Goal: Task Accomplishment & Management: Use online tool/utility

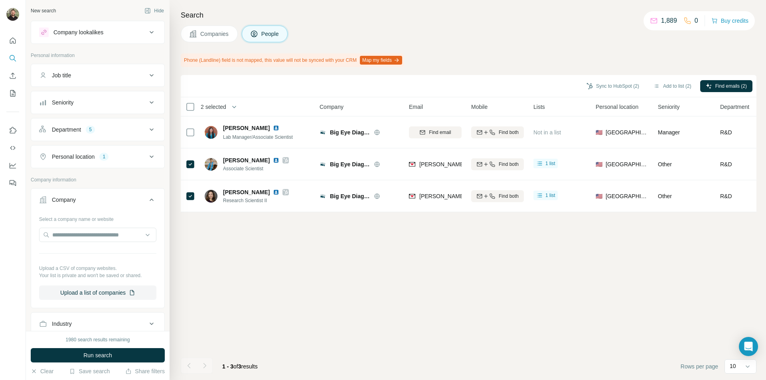
scroll to position [3, 0]
click at [69, 239] on input "text" at bounding box center [97, 232] width 117 height 14
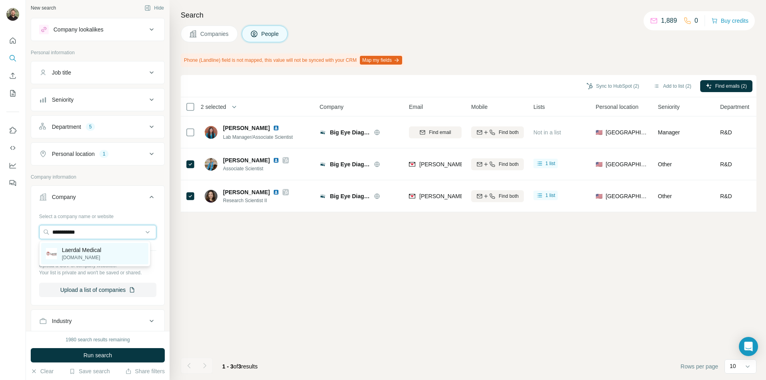
type input "**********"
click at [72, 252] on p "Laerdal Medical" at bounding box center [81, 250] width 39 height 8
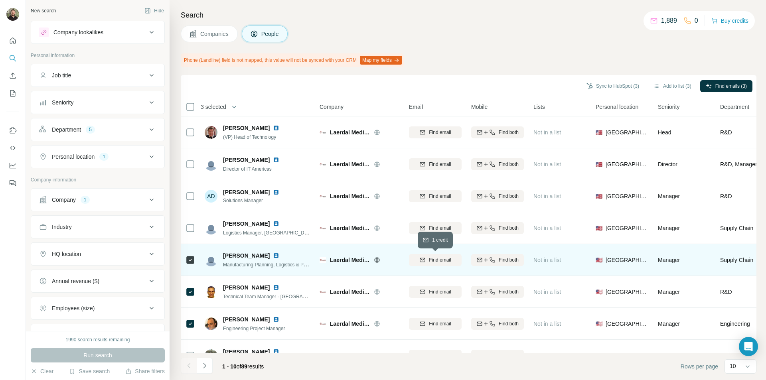
click at [430, 258] on span "Find email" at bounding box center [440, 260] width 22 height 7
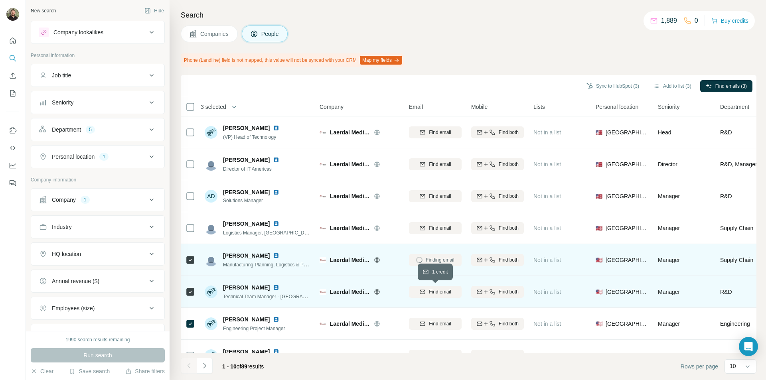
click at [430, 294] on span "Find email" at bounding box center [440, 291] width 22 height 7
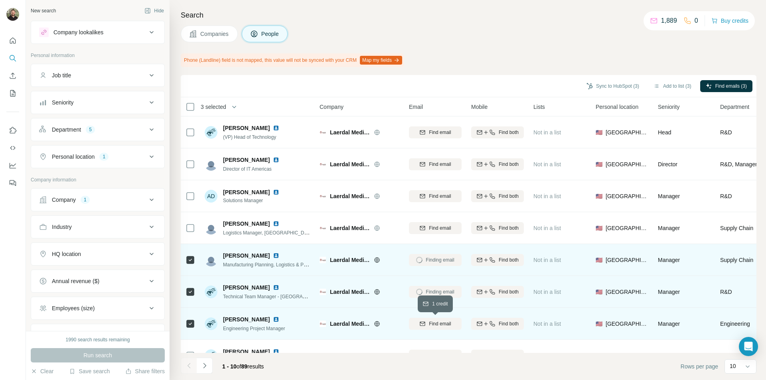
click at [430, 322] on span "Find email" at bounding box center [440, 323] width 22 height 7
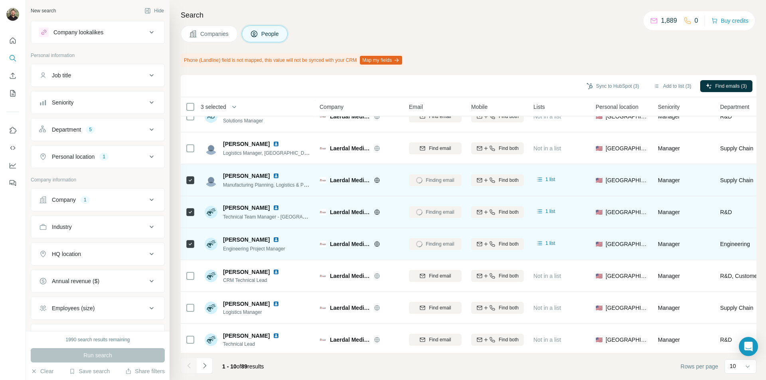
scroll to position [87, 0]
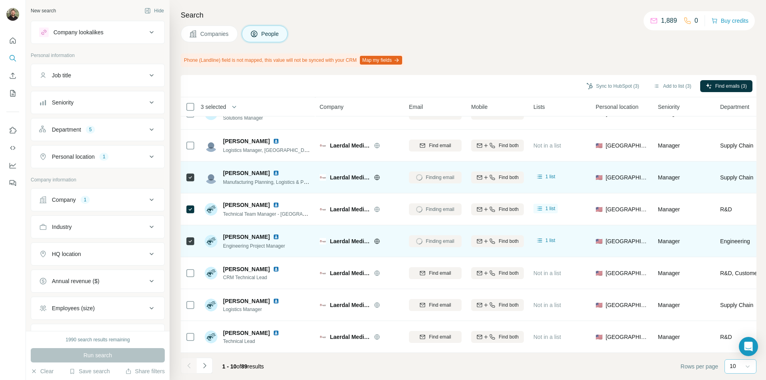
click at [747, 371] on div at bounding box center [748, 366] width 8 height 14
click at [737, 305] on p "60" at bounding box center [734, 302] width 6 height 8
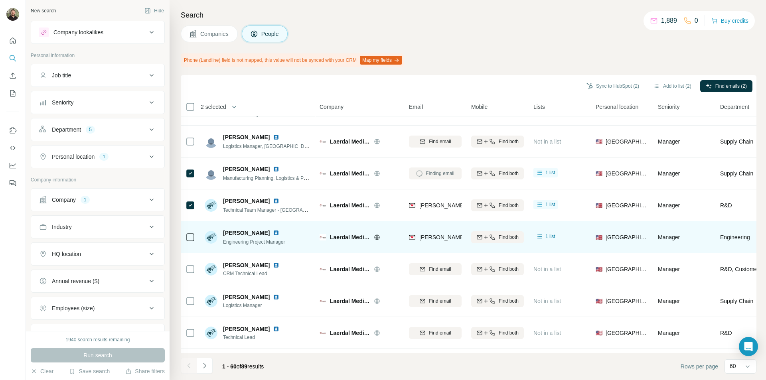
click at [192, 242] on div at bounding box center [190, 237] width 10 height 22
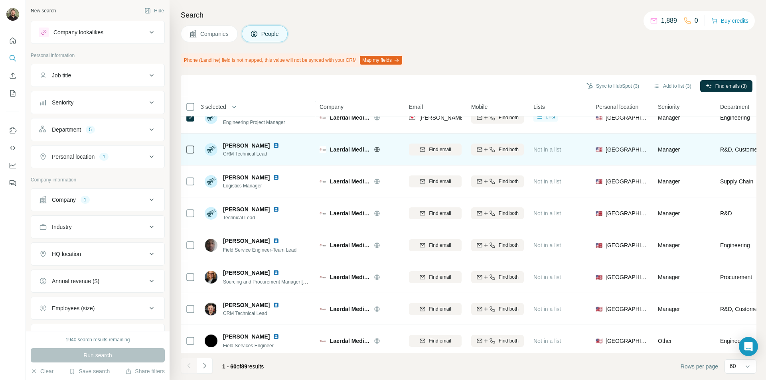
scroll to position [246, 0]
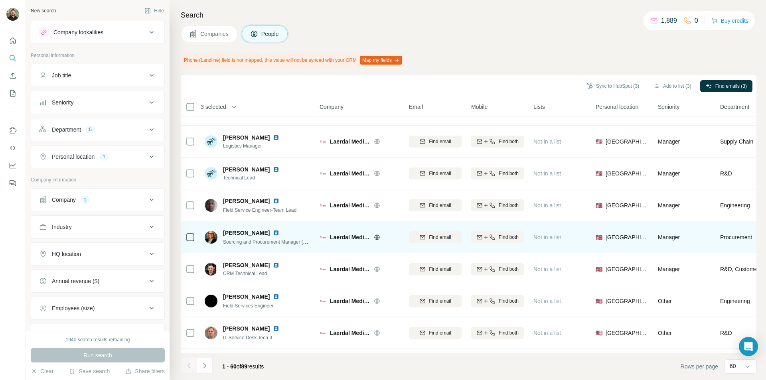
click at [191, 243] on div at bounding box center [190, 237] width 10 height 22
click at [435, 237] on span "Find email" at bounding box center [440, 237] width 22 height 7
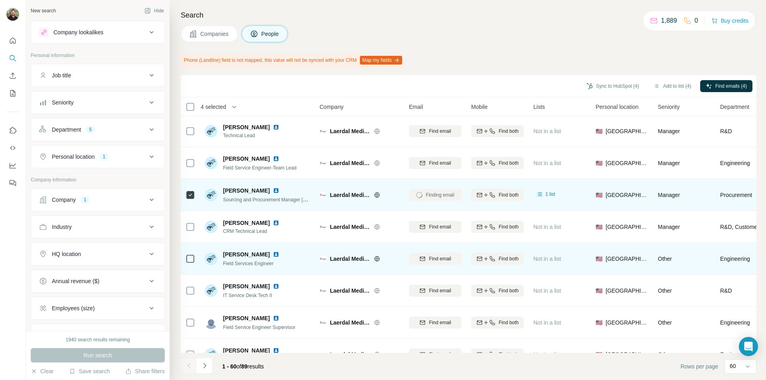
scroll to position [326, 0]
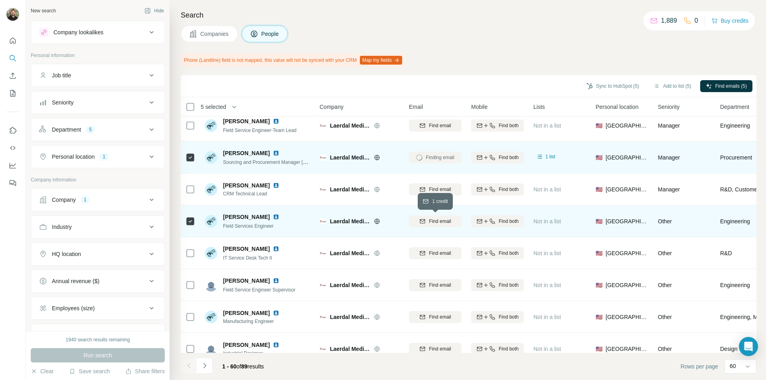
click at [429, 223] on span "Find email" at bounding box center [440, 221] width 22 height 7
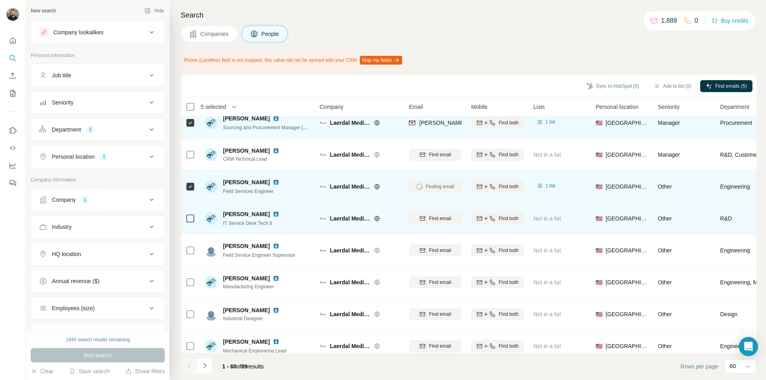
scroll to position [406, 0]
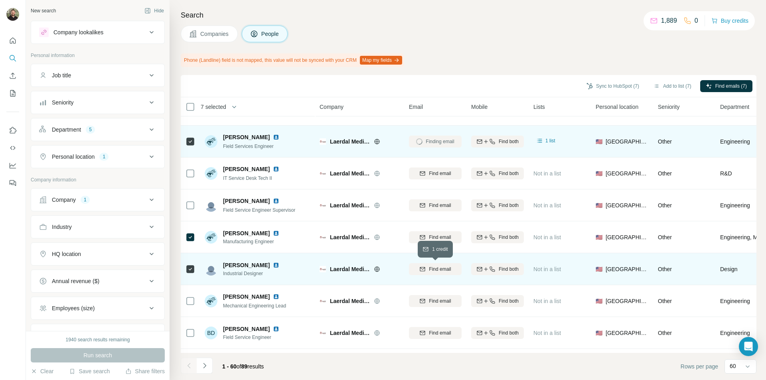
click at [428, 271] on div "Find email" at bounding box center [435, 269] width 53 height 7
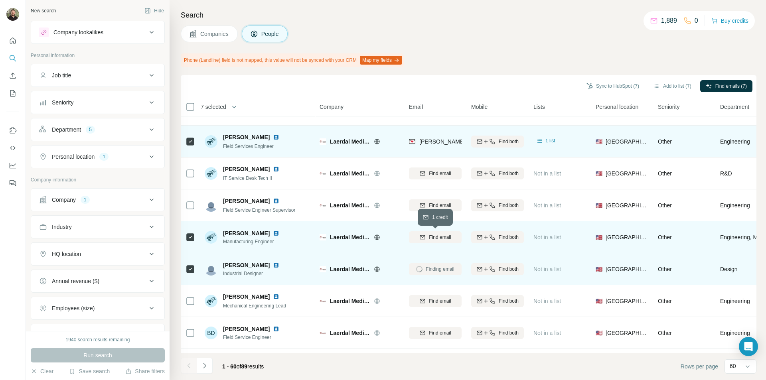
click at [421, 239] on icon "button" at bounding box center [422, 237] width 5 height 4
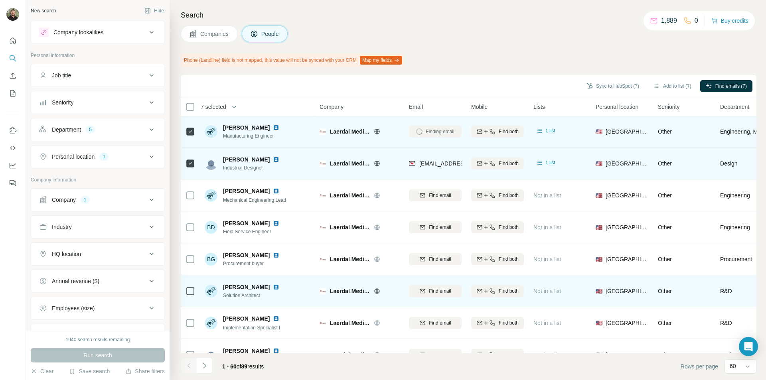
scroll to position [525, 0]
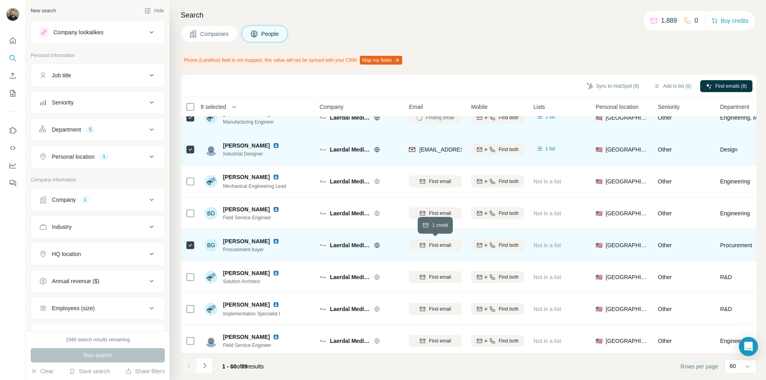
click at [418, 248] on div "Find email" at bounding box center [435, 245] width 53 height 7
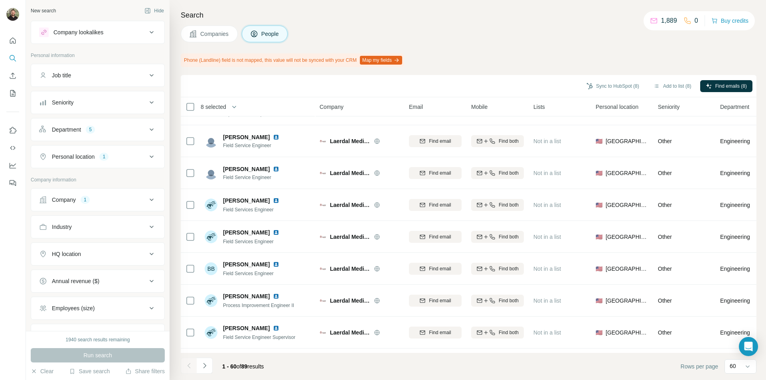
scroll to position [765, 0]
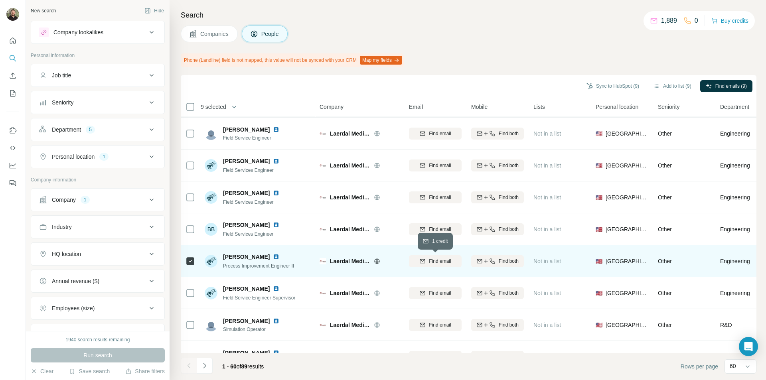
click at [436, 265] on button "Find email" at bounding box center [435, 261] width 53 height 12
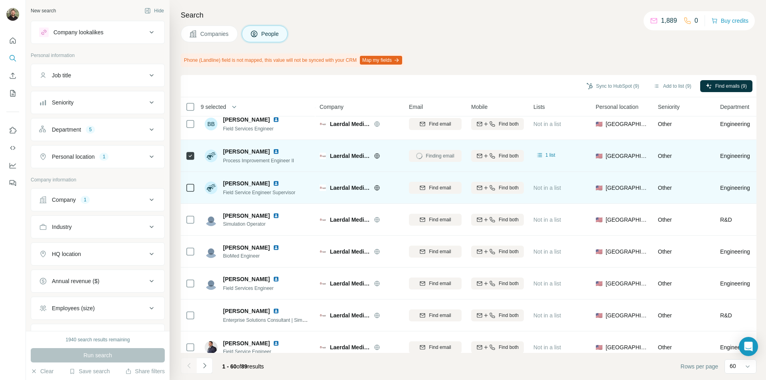
scroll to position [884, 0]
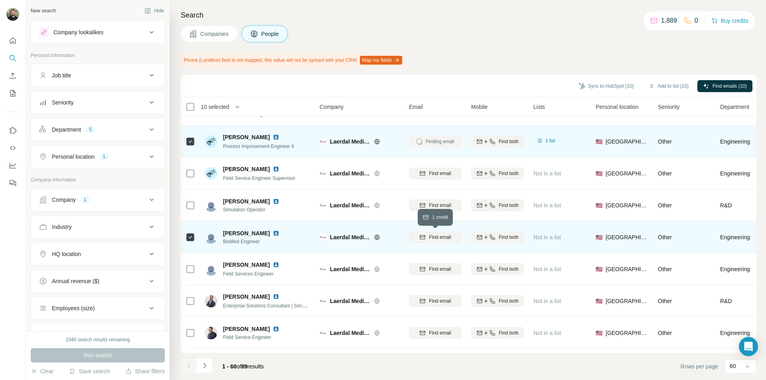
click at [424, 240] on icon "button" at bounding box center [422, 237] width 6 height 6
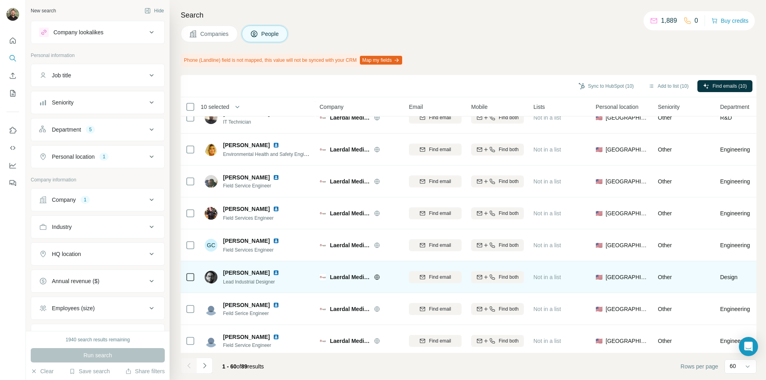
scroll to position [1204, 0]
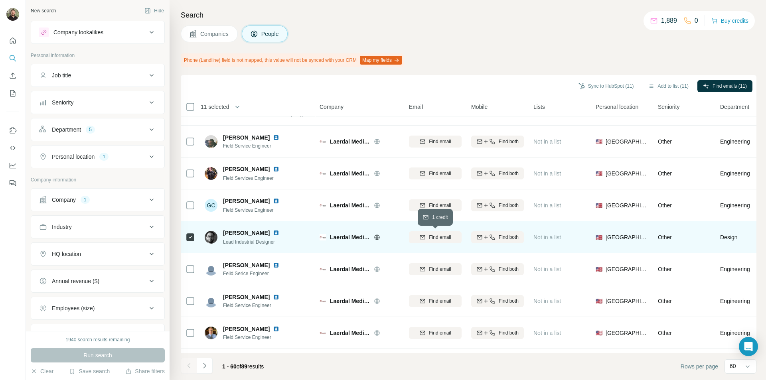
click at [428, 235] on div "Find email" at bounding box center [435, 237] width 53 height 7
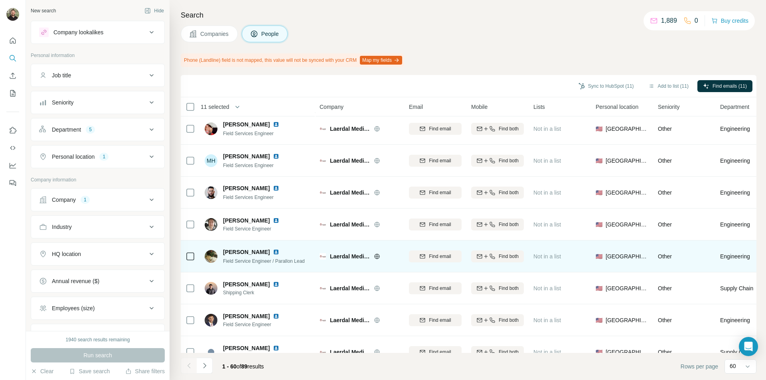
scroll to position [1682, 0]
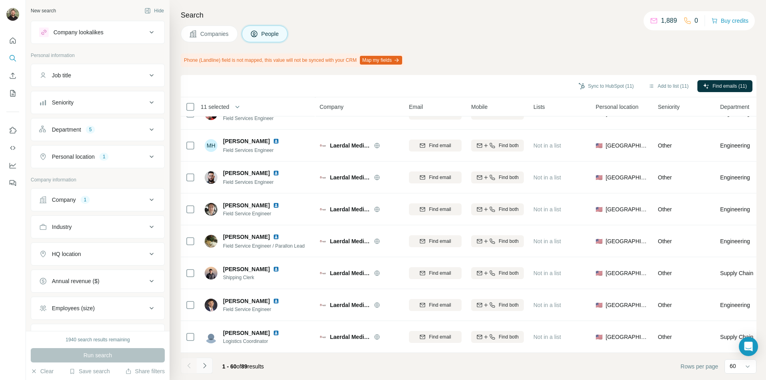
click at [206, 369] on icon "Navigate to next page" at bounding box center [205, 366] width 8 height 8
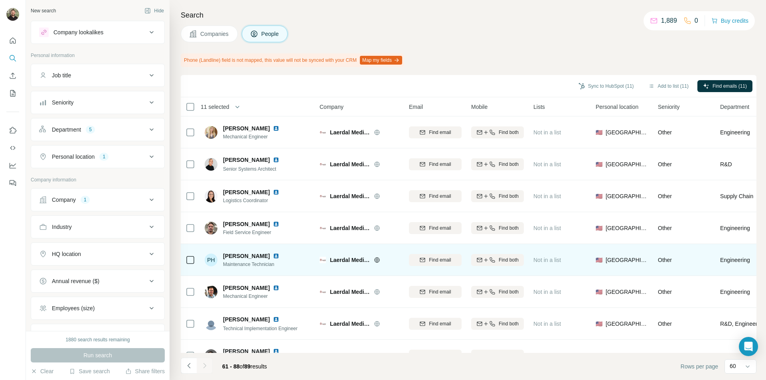
scroll to position [0, 0]
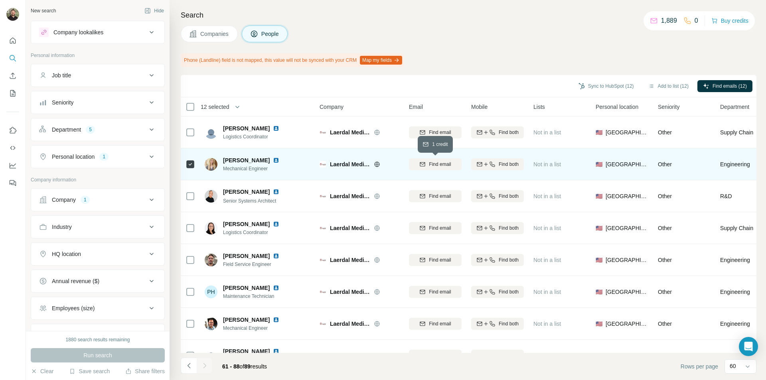
click at [422, 167] on icon "button" at bounding box center [422, 164] width 6 height 6
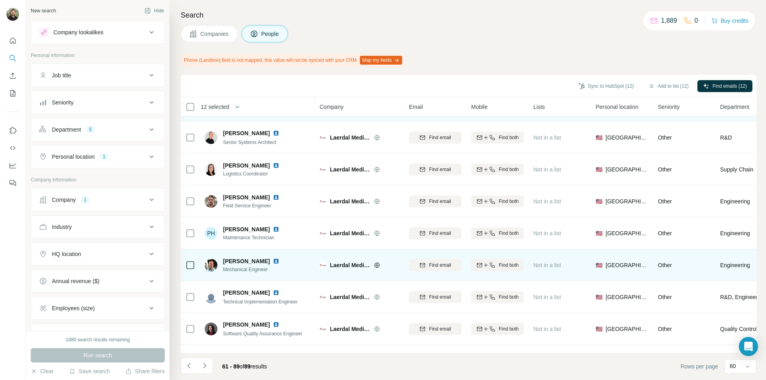
scroll to position [80, 0]
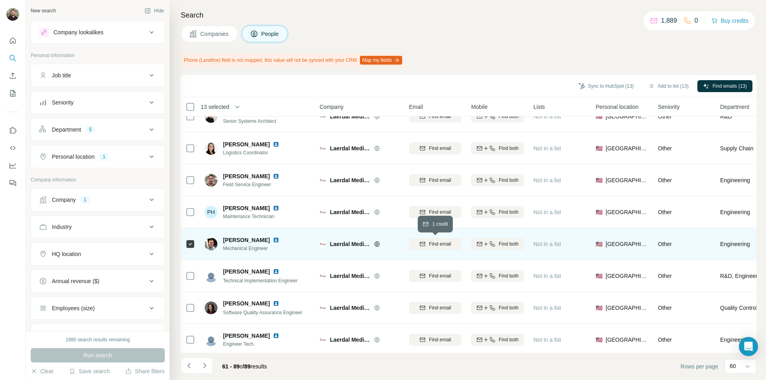
click at [437, 246] on span "Find email" at bounding box center [440, 244] width 22 height 7
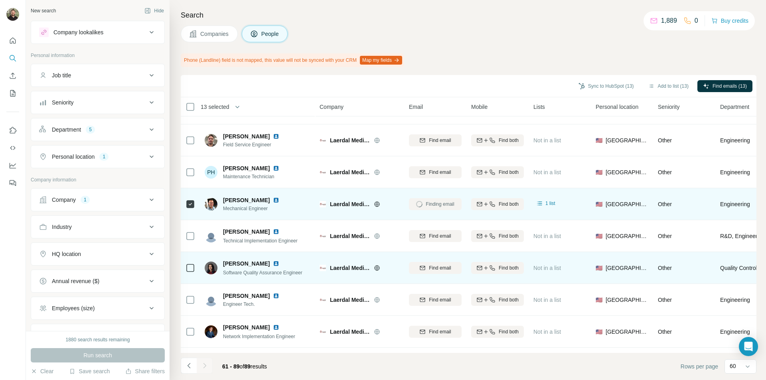
scroll to position [160, 0]
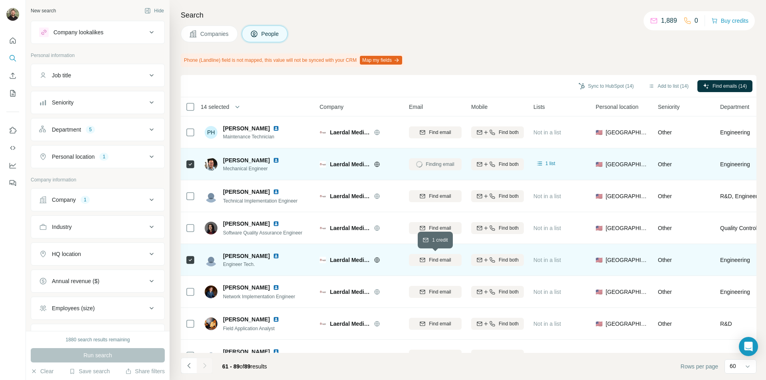
click at [418, 262] on div "Find email" at bounding box center [435, 260] width 53 height 7
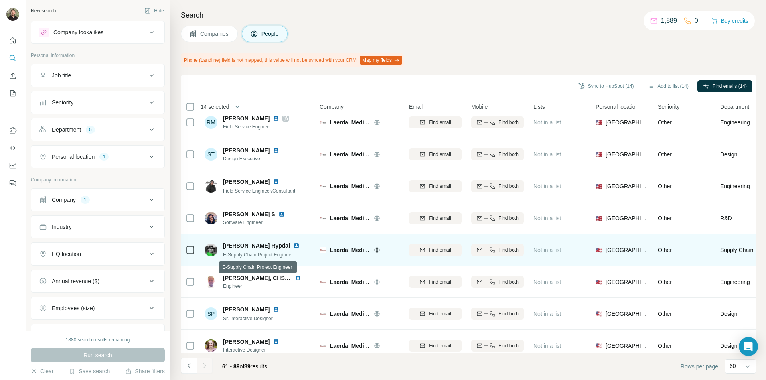
scroll to position [439, 0]
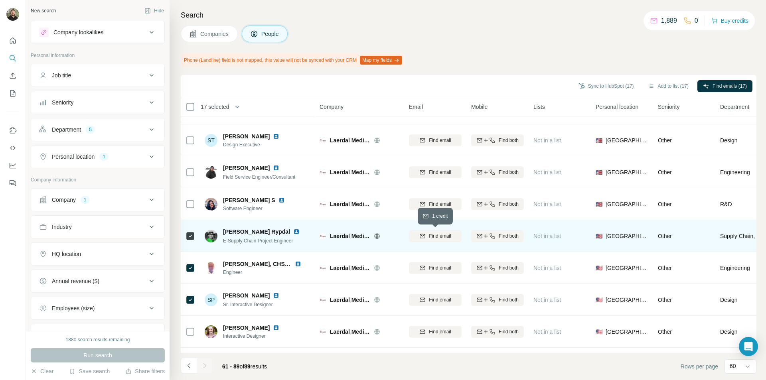
click at [445, 239] on span "Find email" at bounding box center [440, 236] width 22 height 7
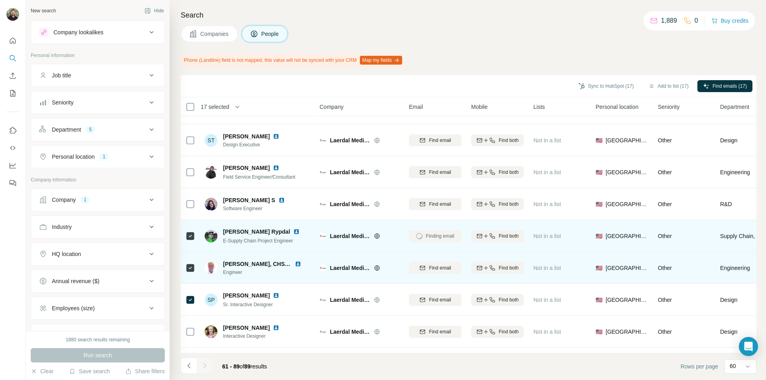
click at [439, 262] on button "Find email" at bounding box center [435, 268] width 53 height 12
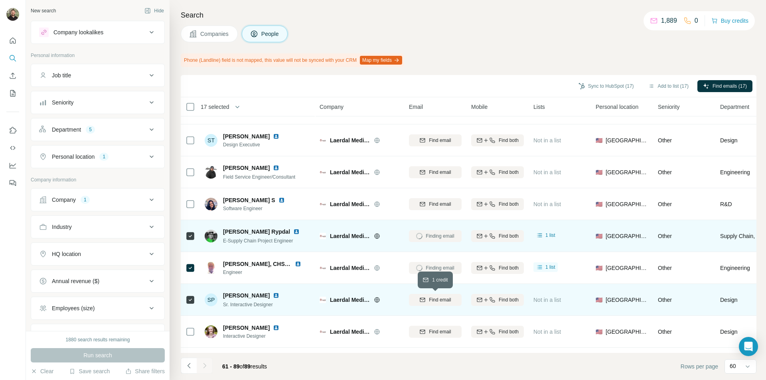
click at [426, 301] on div "Find email" at bounding box center [435, 299] width 53 height 7
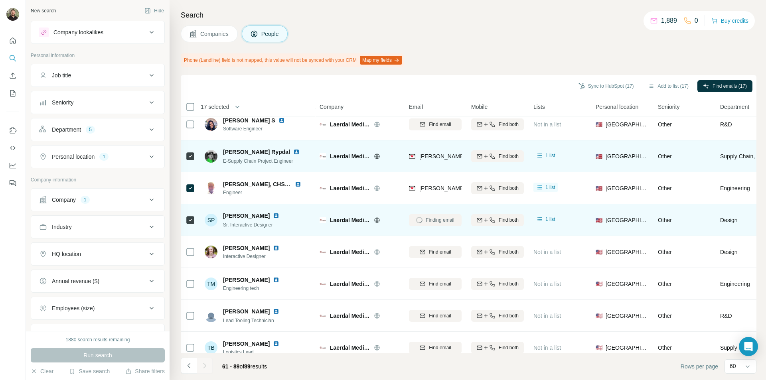
scroll to position [558, 0]
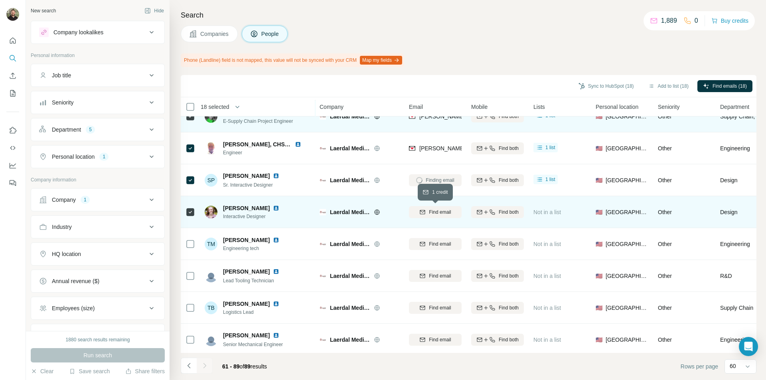
click at [428, 213] on div "Find email" at bounding box center [435, 212] width 53 height 7
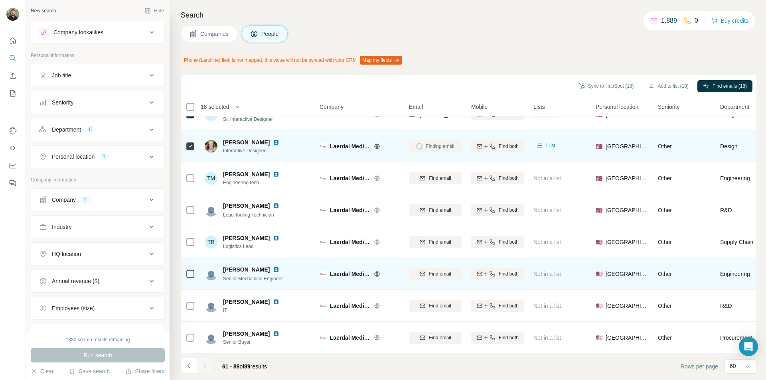
scroll to position [638, 0]
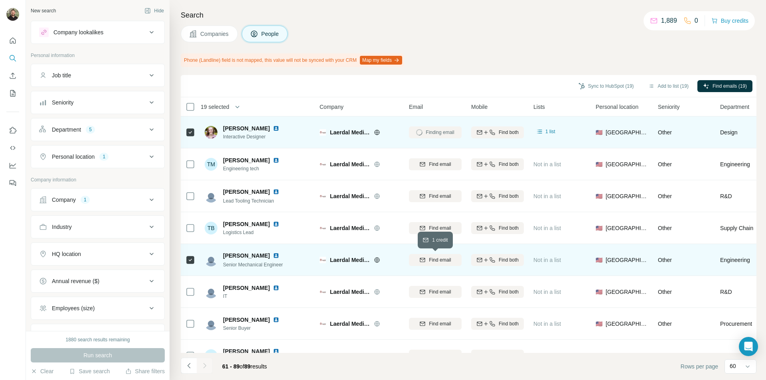
click at [418, 260] on div "Find email" at bounding box center [435, 260] width 53 height 7
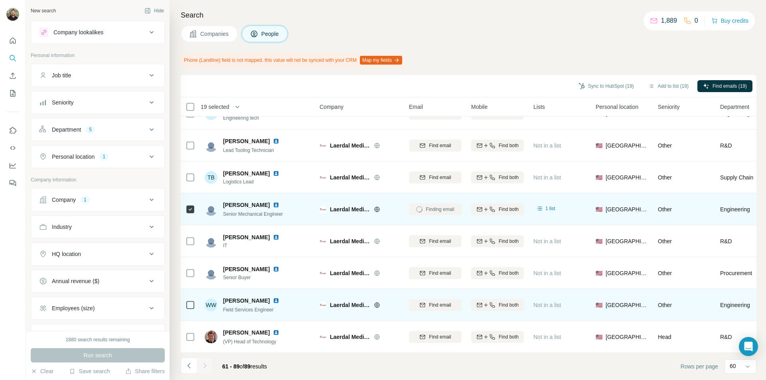
scroll to position [693, 0]
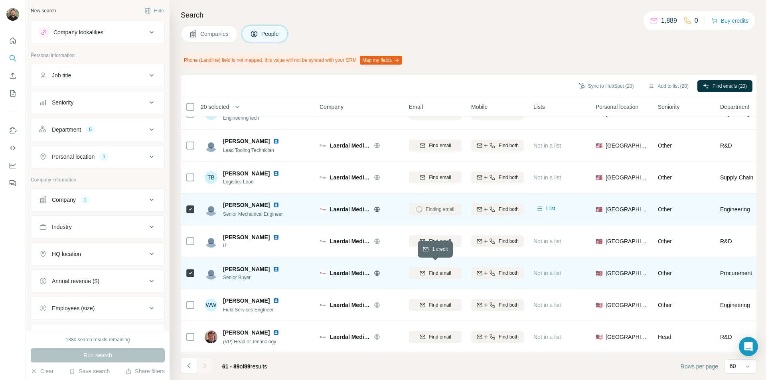
click at [422, 271] on icon "button" at bounding box center [422, 272] width 5 height 2
click at [608, 87] on button "Sync to HubSpot (20)" at bounding box center [606, 86] width 67 height 12
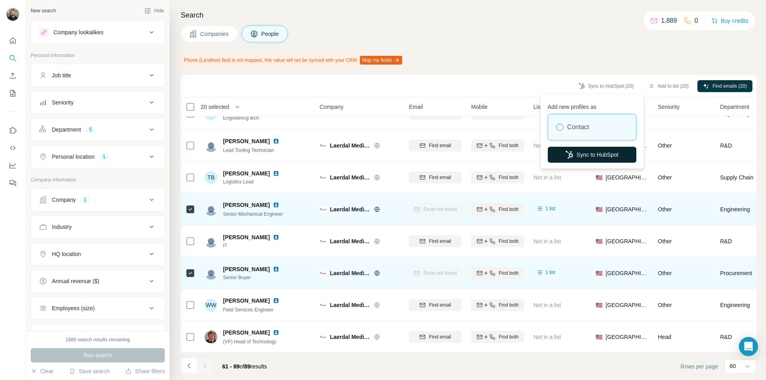
click at [582, 153] on button "Sync to HubSpot" at bounding box center [592, 155] width 89 height 16
